Goal: Find specific page/section: Find specific page/section

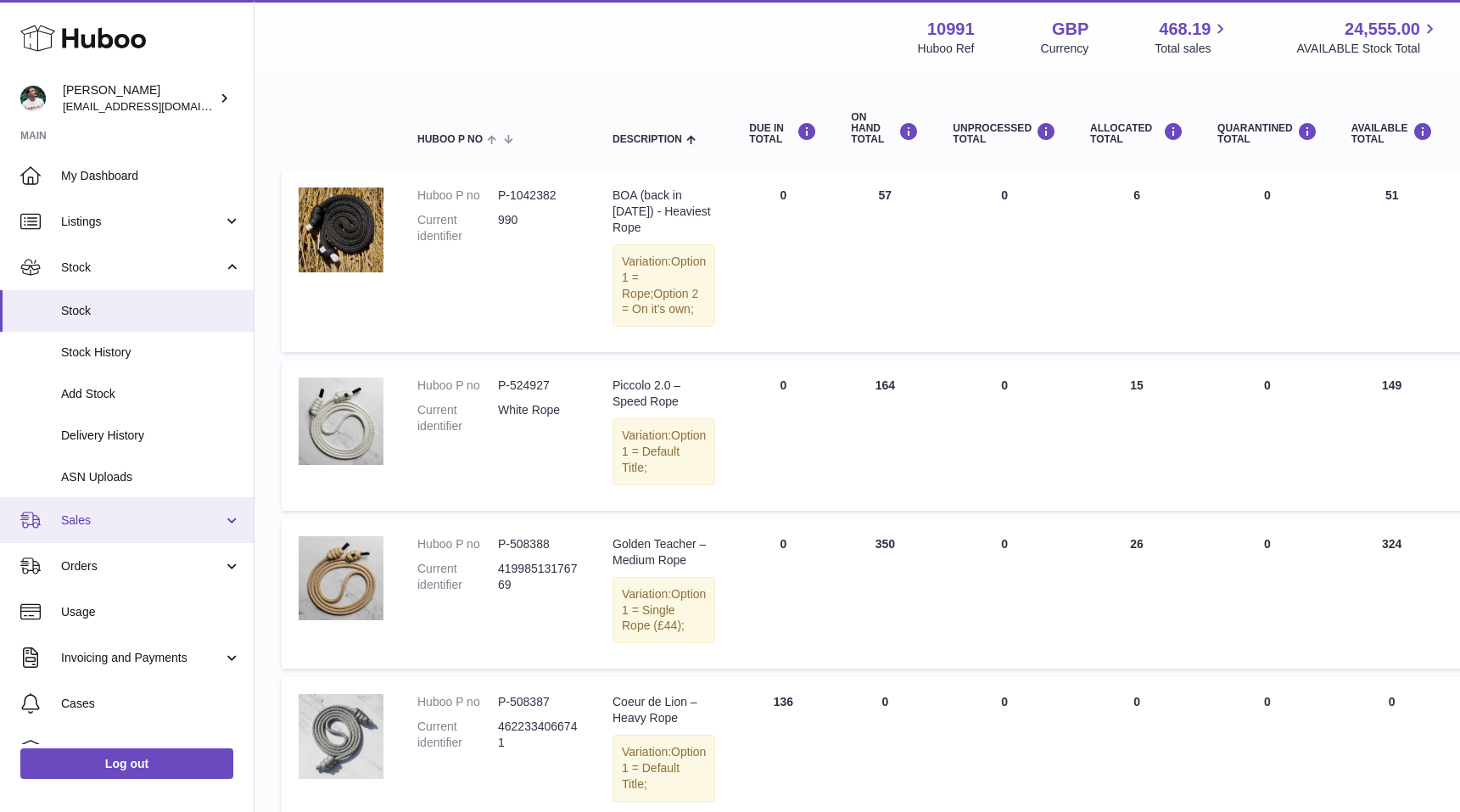
click at [100, 515] on span "Sales" at bounding box center [142, 520] width 162 height 16
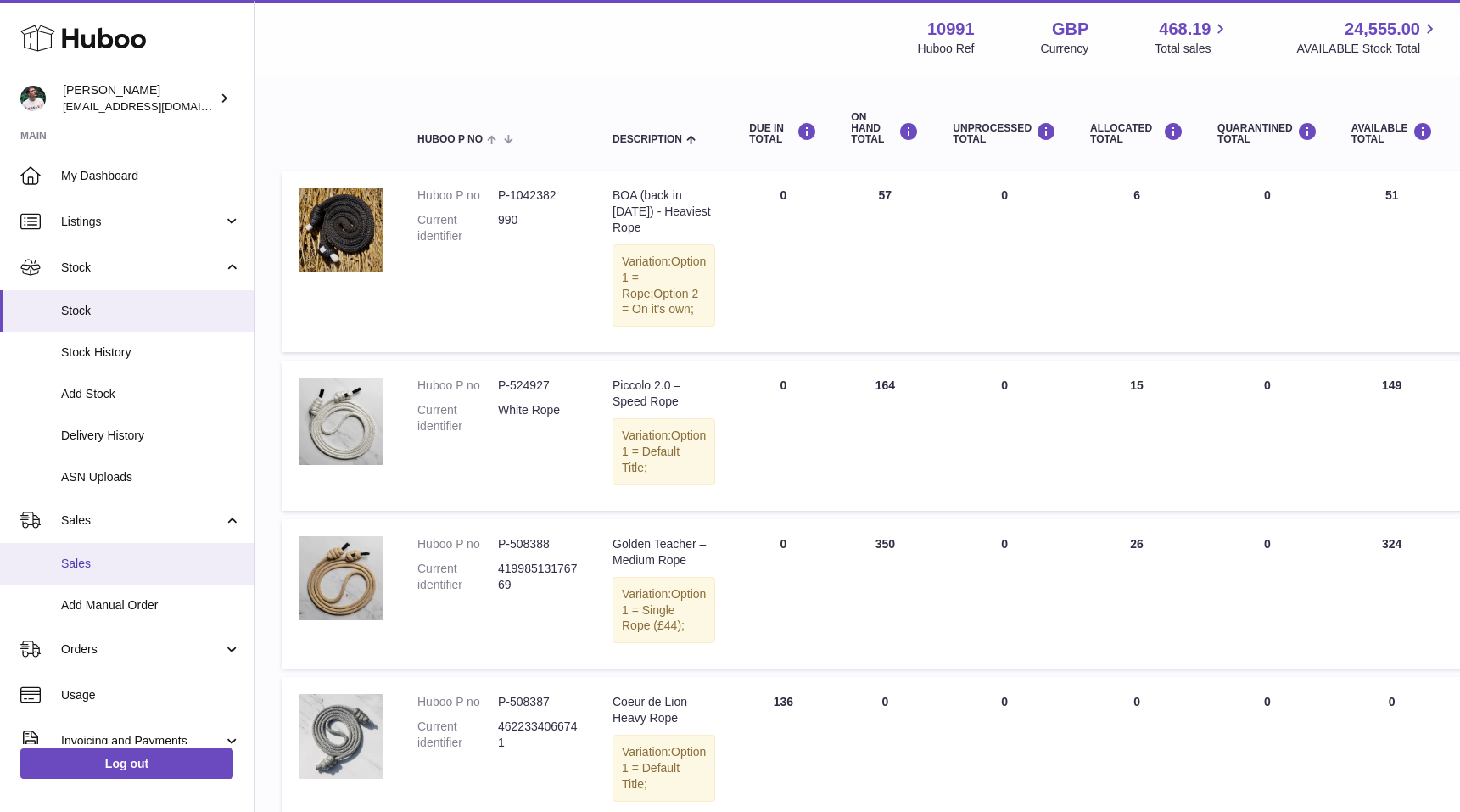
click at [109, 556] on span "Sales" at bounding box center [150, 563] width 180 height 16
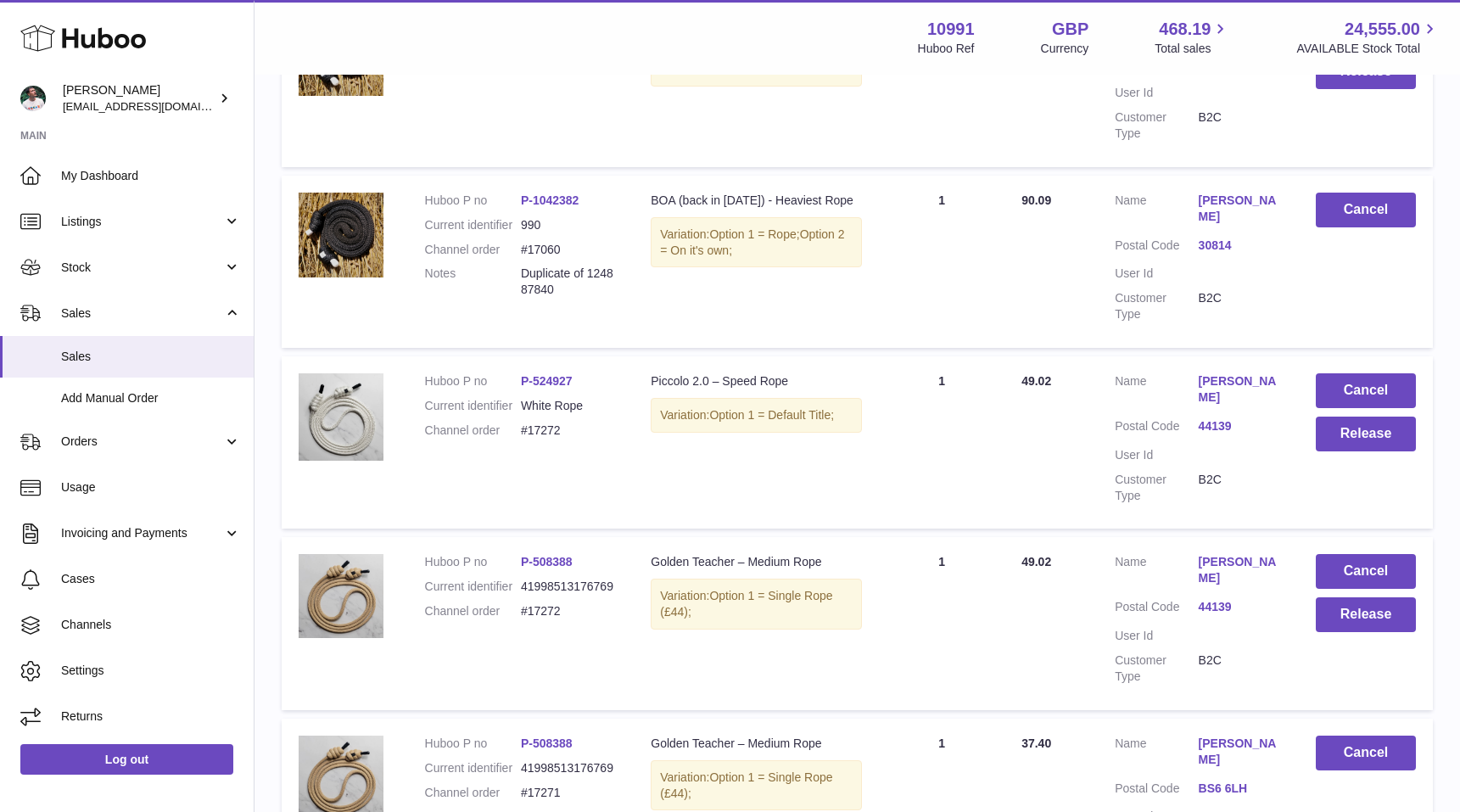
scroll to position [1554, 0]
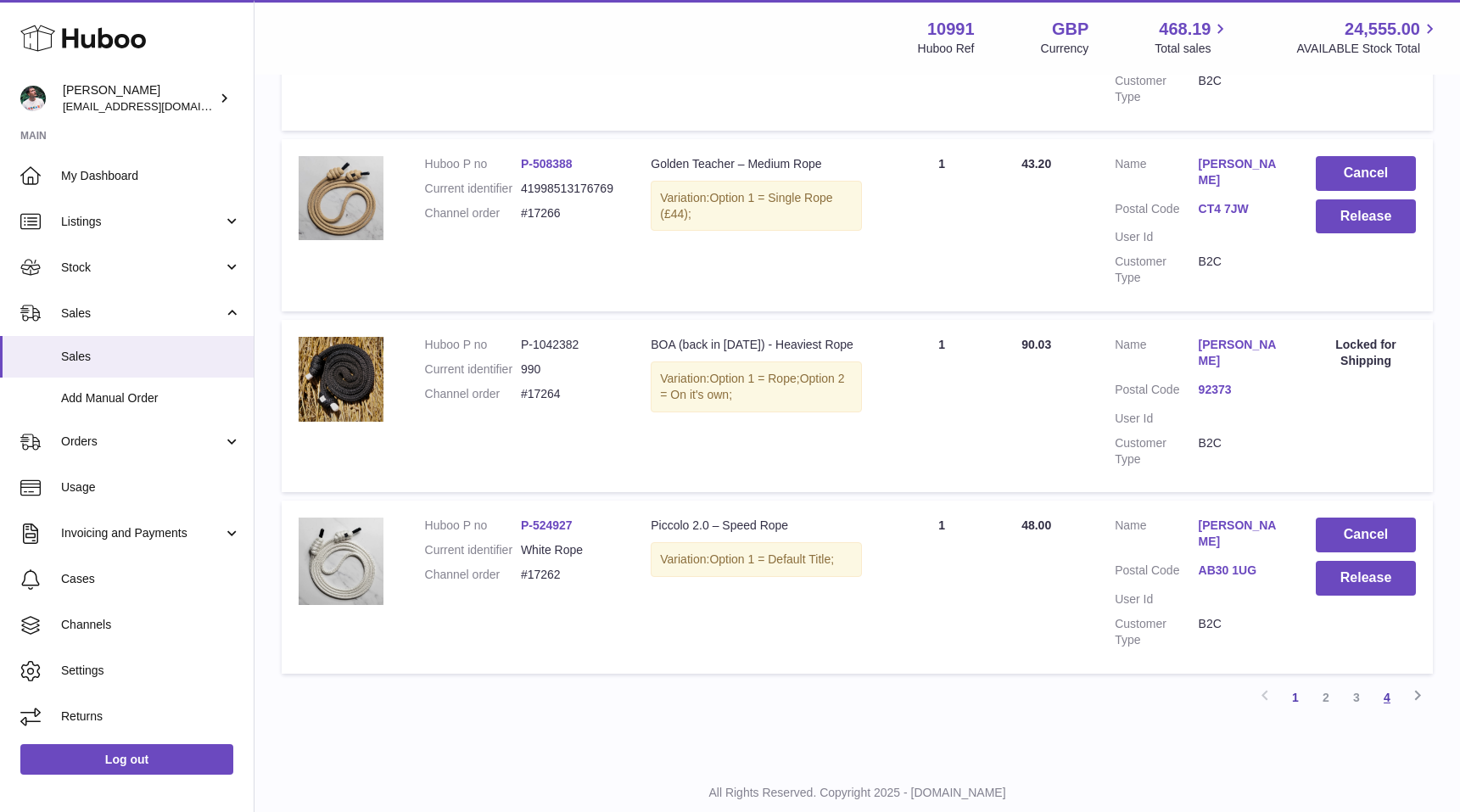
click at [1388, 682] on link "4" at bounding box center [1387, 697] width 30 height 30
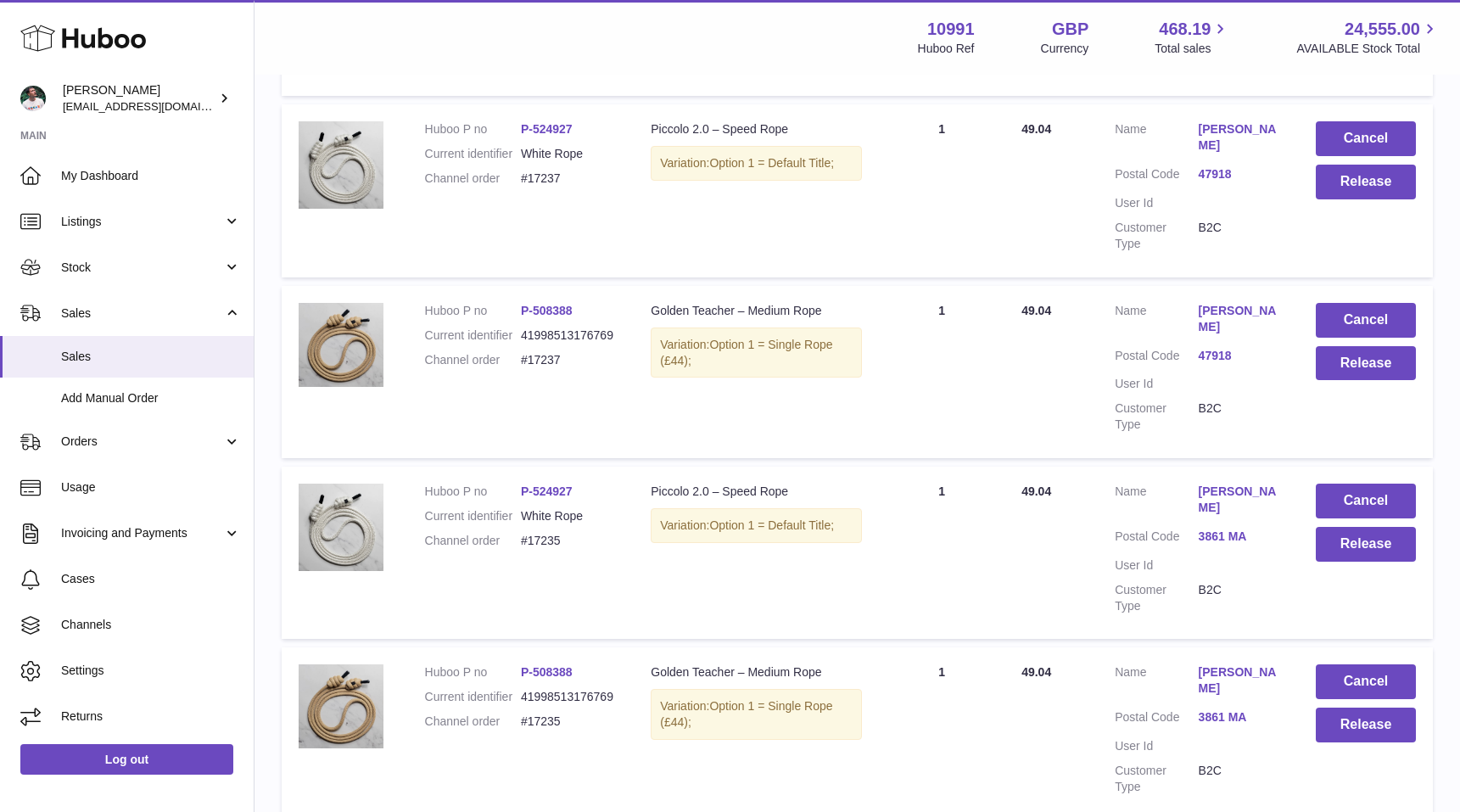
scroll to position [1171, 0]
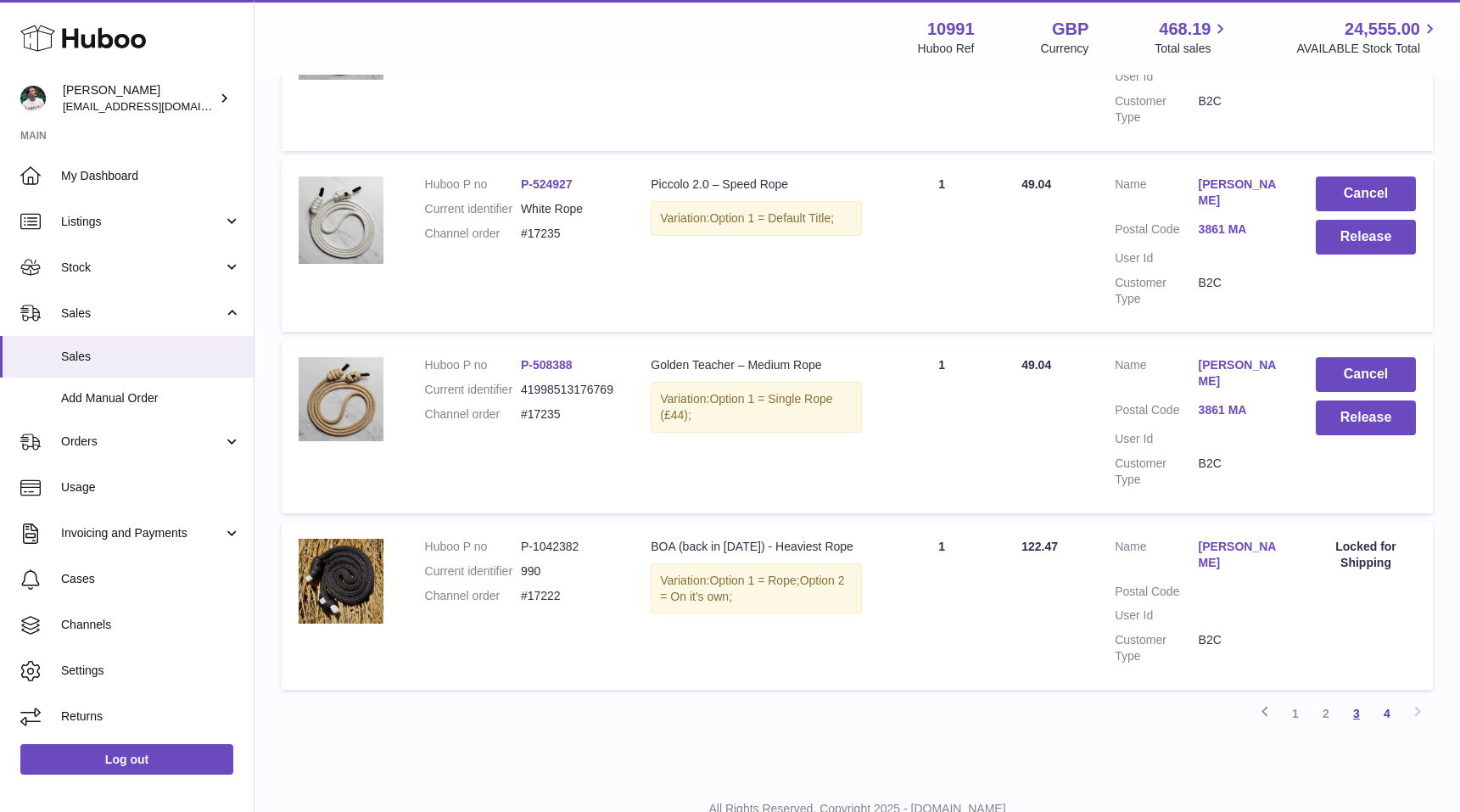
click at [1351, 698] on link "3" at bounding box center [1357, 713] width 30 height 30
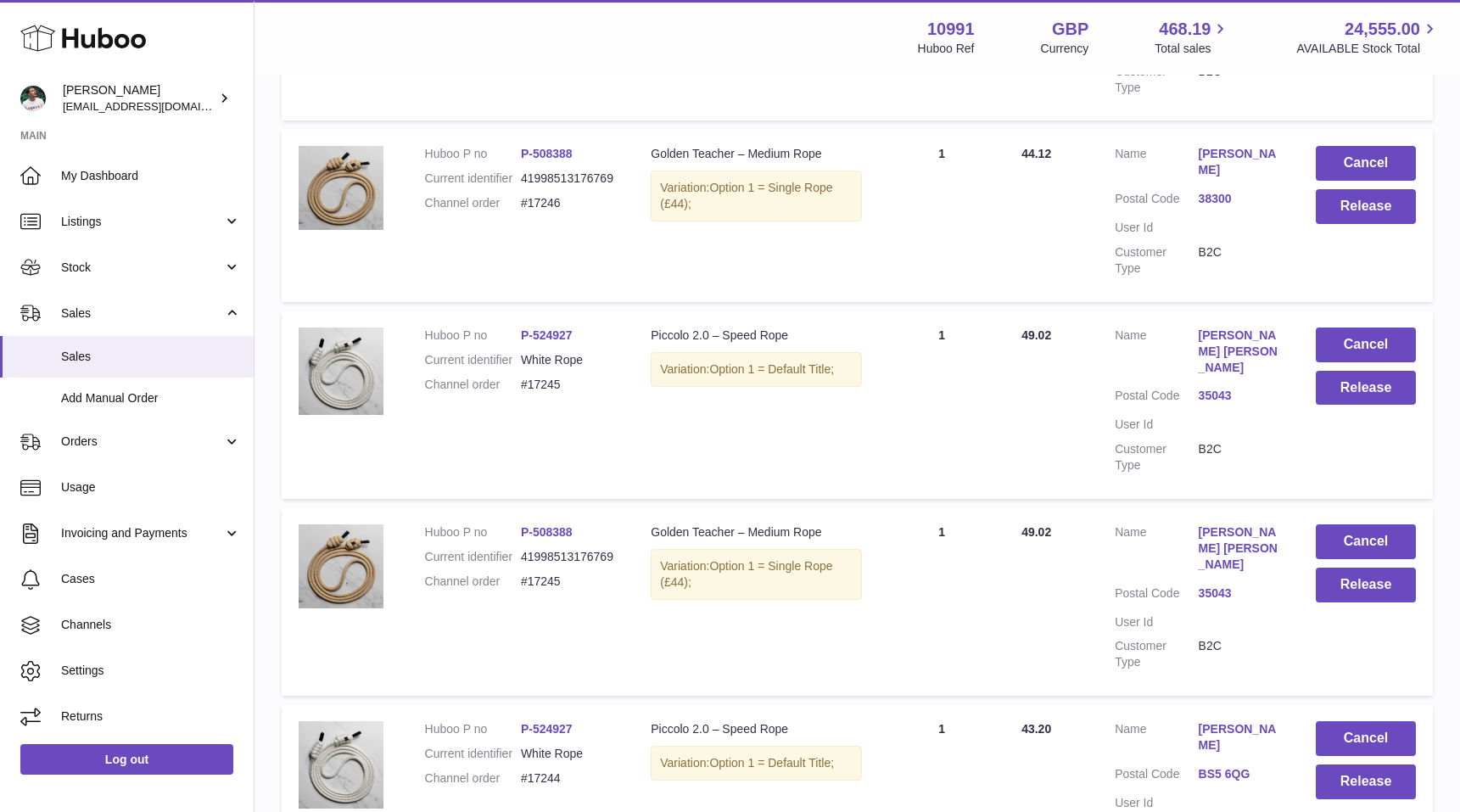
scroll to position [1538, 0]
